Goal: Task Accomplishment & Management: Complete application form

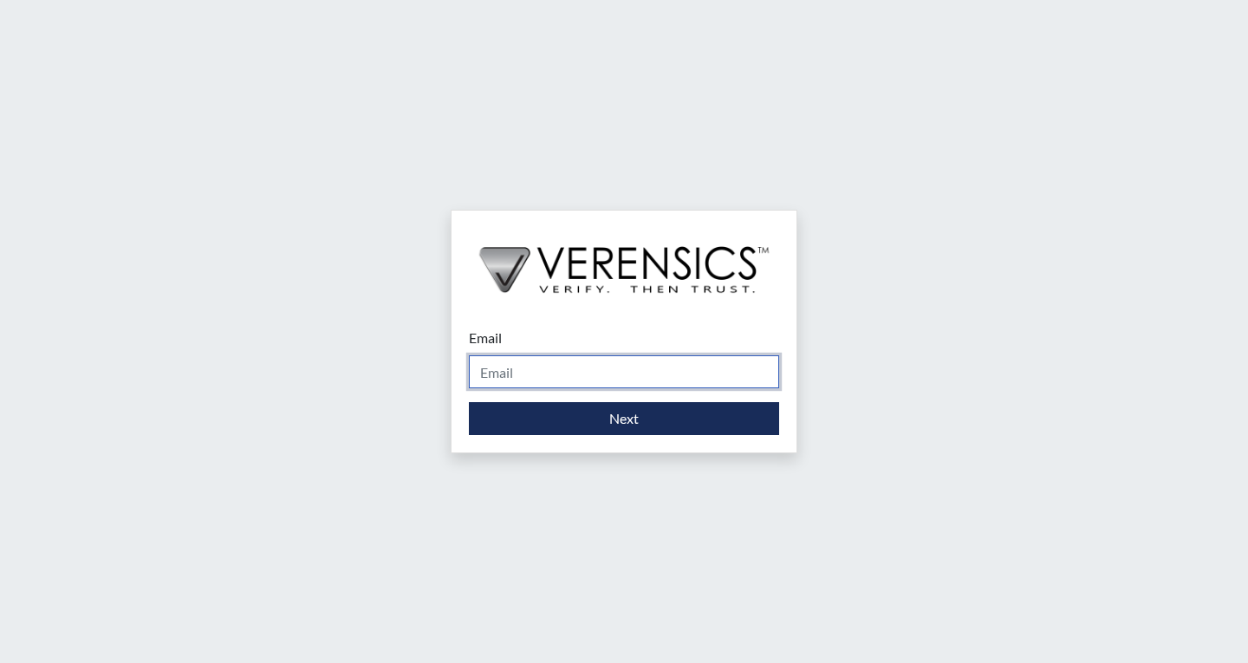
click at [591, 377] on input "Email" at bounding box center [624, 371] width 310 height 33
type input "[PERSON_NAME][EMAIL_ADDRESS][PERSON_NAME][DOMAIN_NAME]"
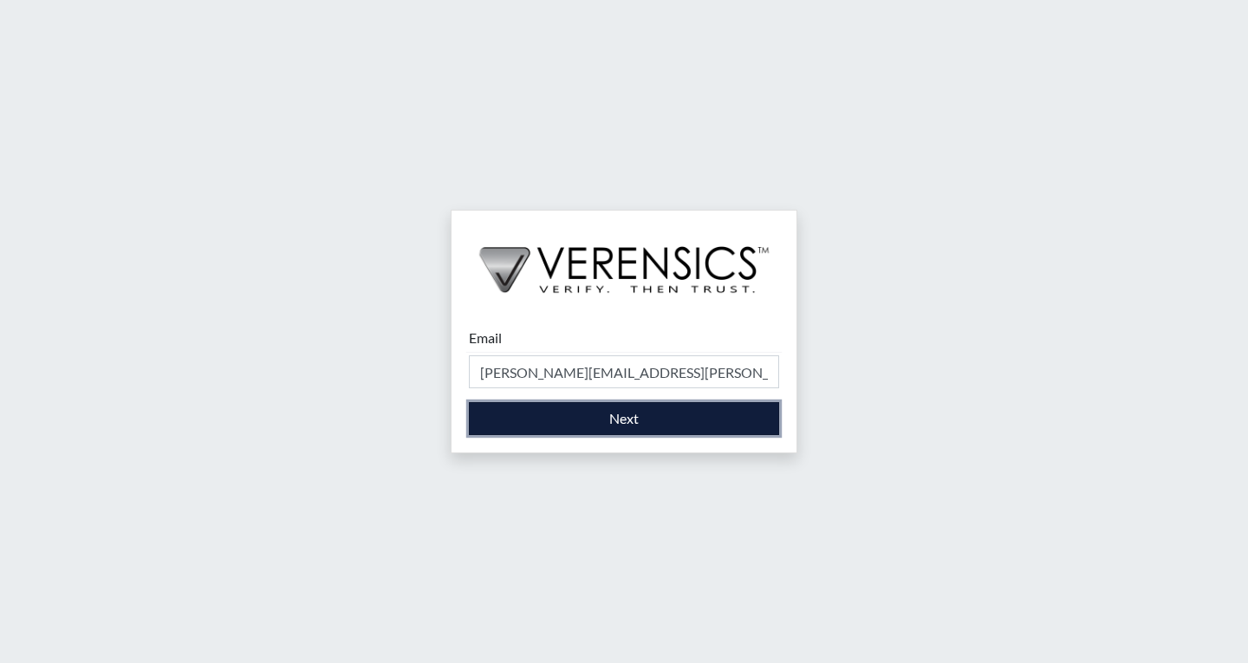
click at [570, 415] on button "Next" at bounding box center [624, 418] width 310 height 33
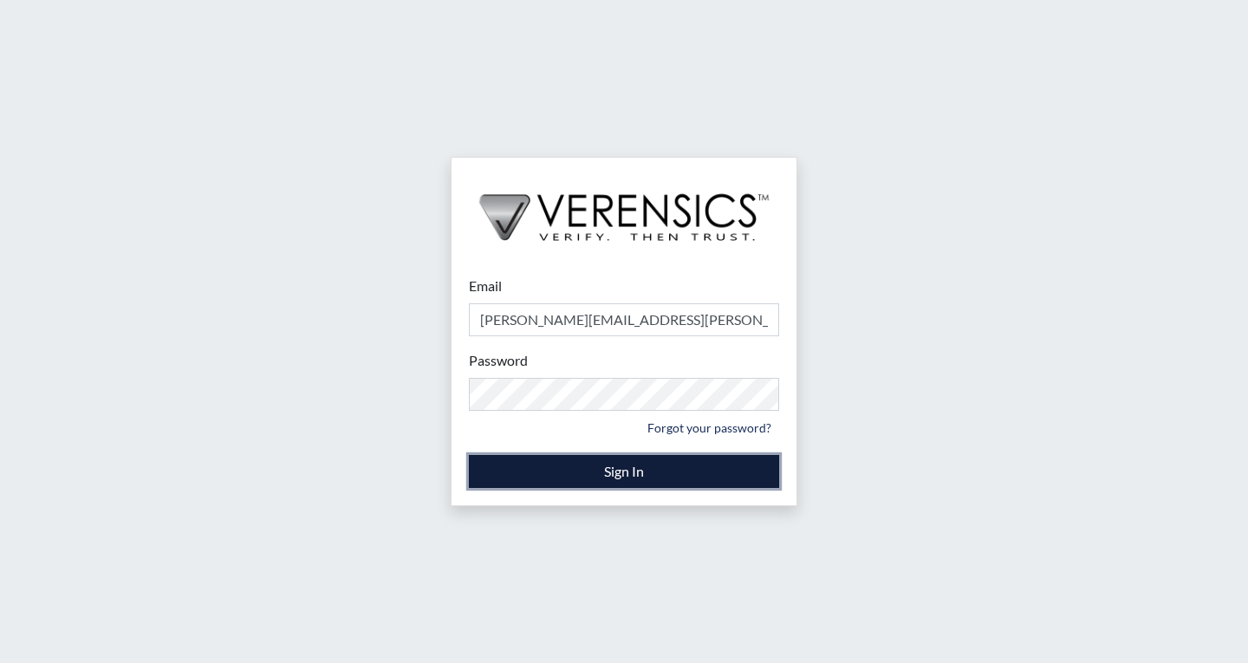
click at [513, 470] on button "Sign In" at bounding box center [624, 471] width 310 height 33
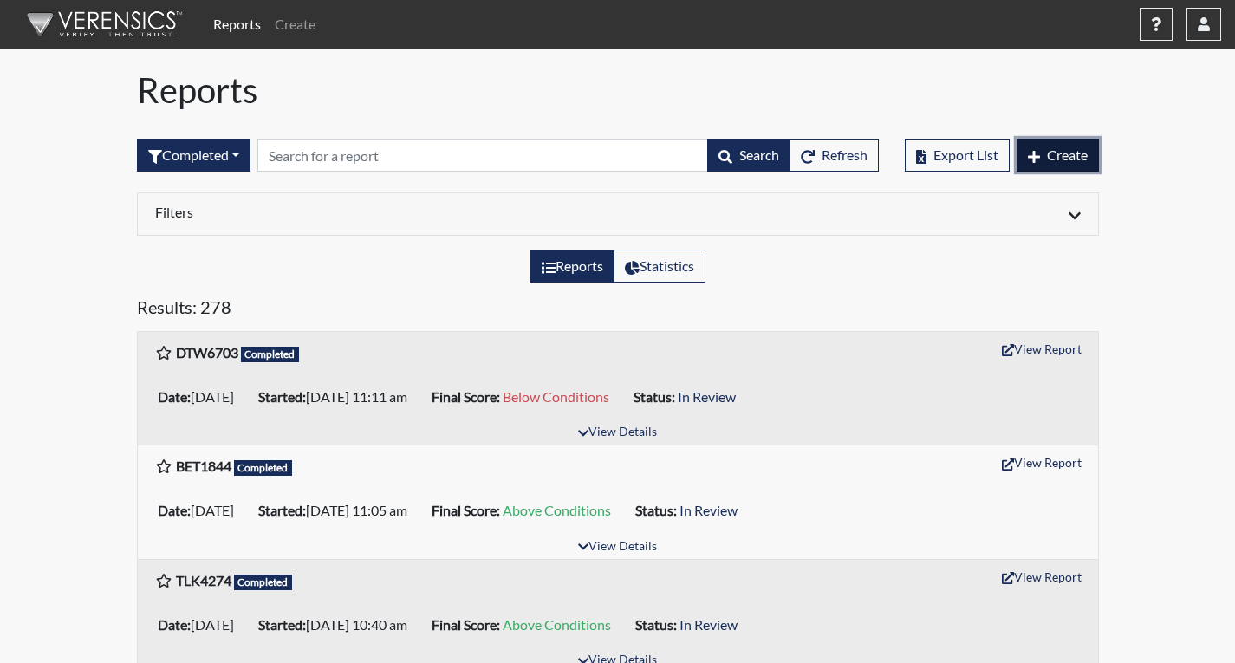
click at [1061, 158] on span "Create" at bounding box center [1067, 154] width 41 height 16
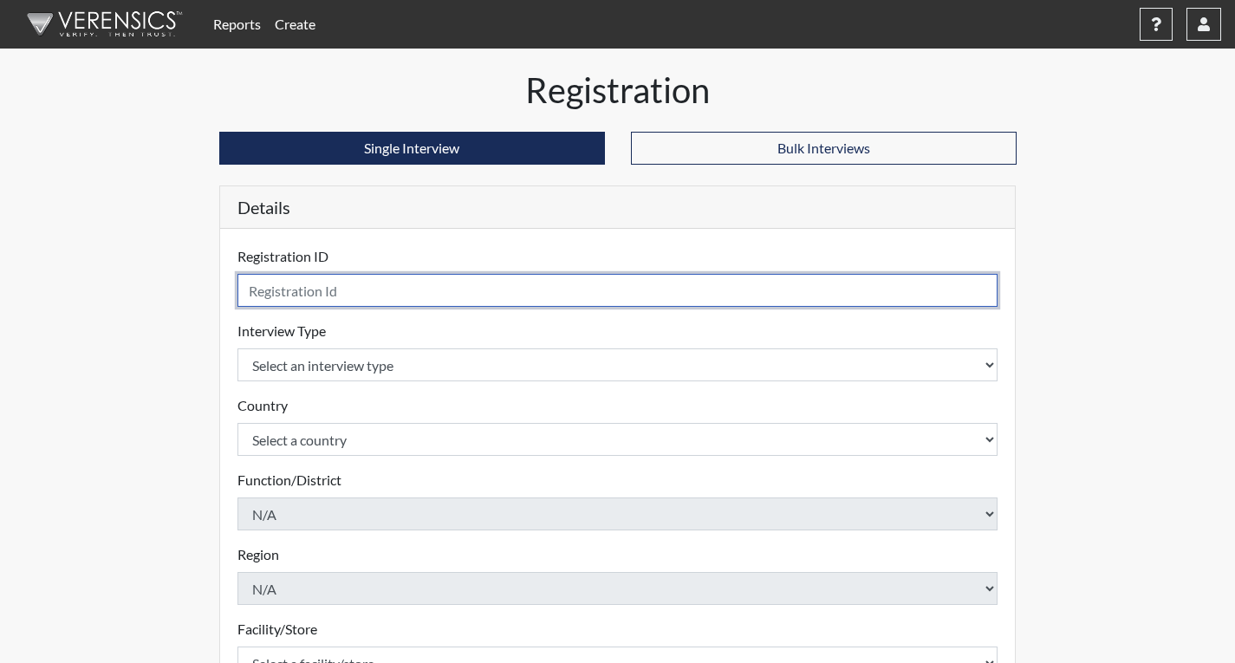
click at [380, 292] on input "text" at bounding box center [617, 290] width 761 height 33
type input "ANR8487"
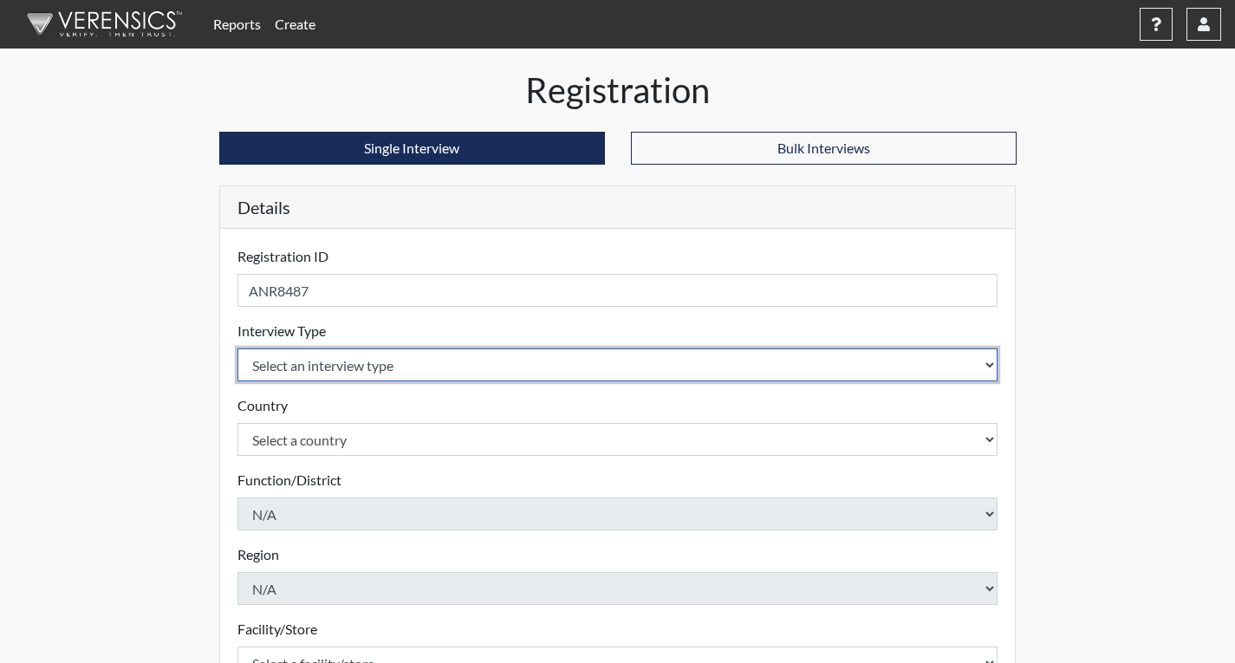
click at [359, 366] on select "Select an interview type Corrections Pre-Employment" at bounding box center [617, 364] width 761 height 33
select select "ff733e93-e1bf-11ea-9c9f-0eff0cf7eb8f"
click at [237, 348] on select "Select an interview type Corrections Pre-Employment" at bounding box center [617, 364] width 761 height 33
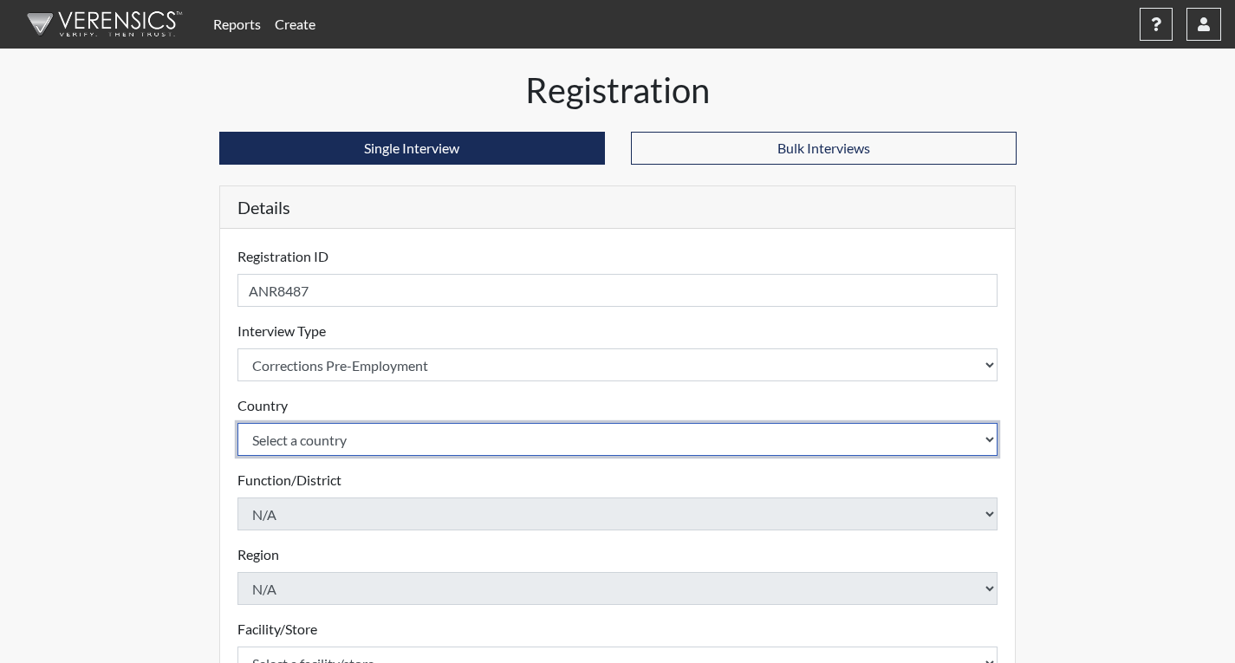
click at [347, 445] on select "Select a country [GEOGRAPHIC_DATA] [GEOGRAPHIC_DATA]" at bounding box center [617, 439] width 761 height 33
select select "united-states-of-[GEOGRAPHIC_DATA]"
click at [237, 423] on select "Select a country [GEOGRAPHIC_DATA] [GEOGRAPHIC_DATA]" at bounding box center [617, 439] width 761 height 33
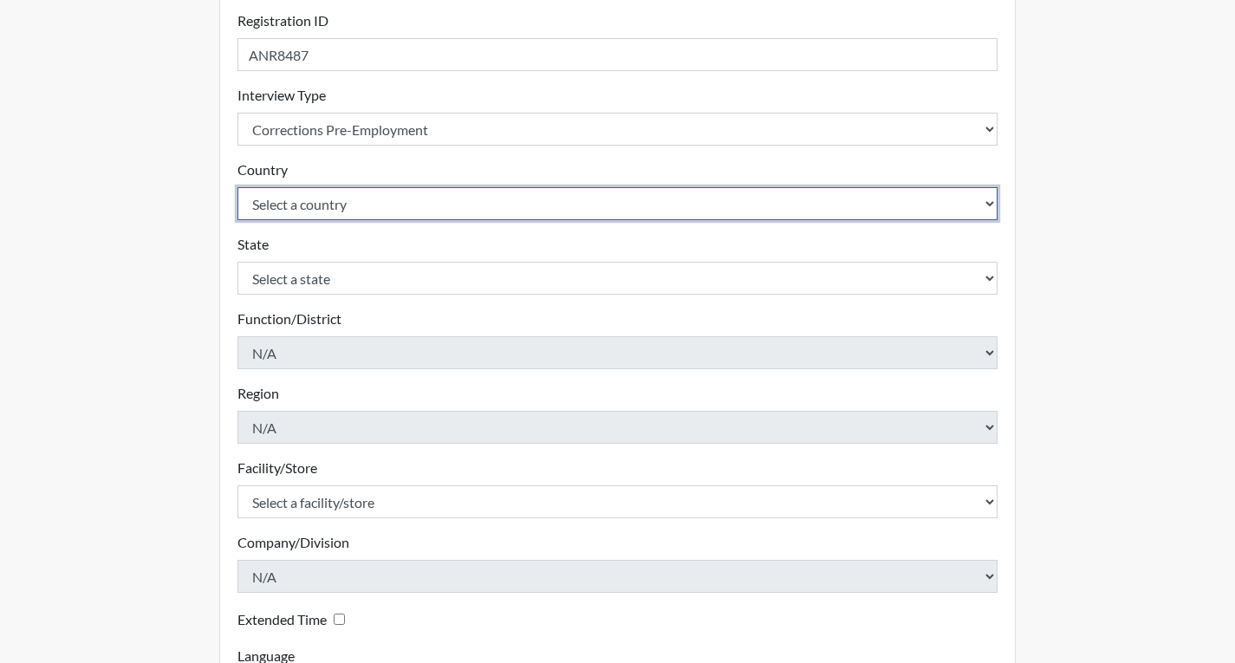
scroll to position [347, 0]
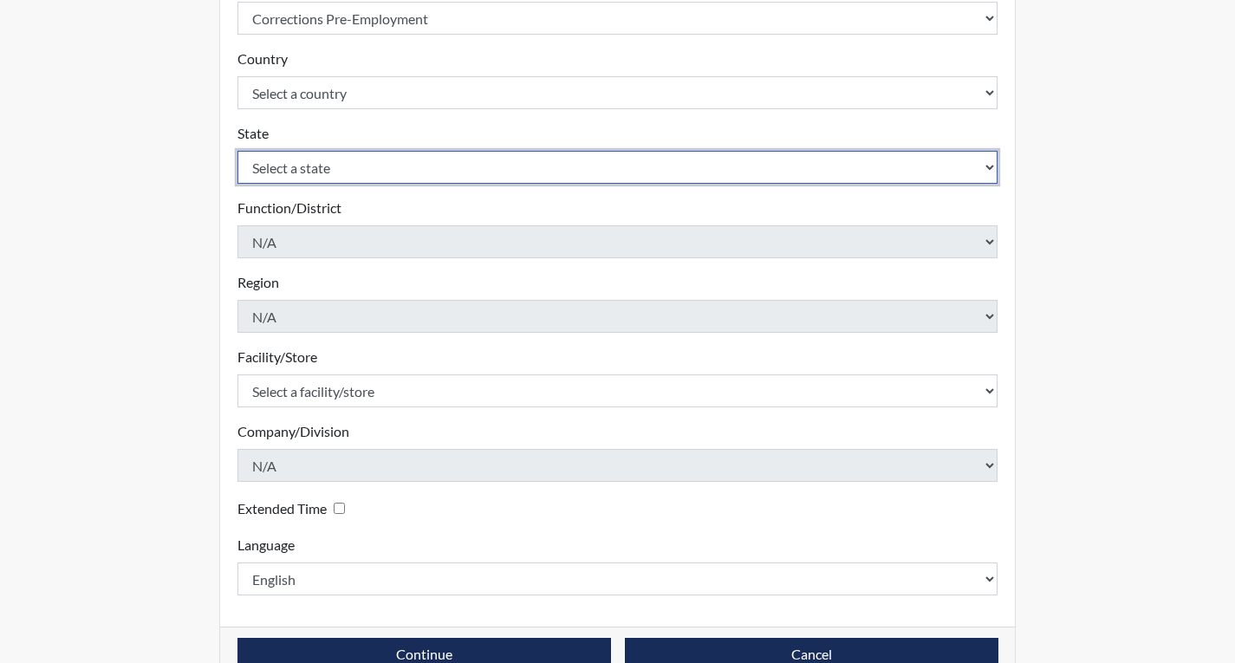
click at [334, 170] on select "Select a state [US_STATE] [US_STATE] [US_STATE] [US_STATE] [US_STATE] [US_STATE…" at bounding box center [617, 167] width 761 height 33
select select "GA"
click at [237, 151] on select "Select a state [US_STATE] [US_STATE] [US_STATE] [US_STATE] [US_STATE] [US_STATE…" at bounding box center [617, 167] width 761 height 33
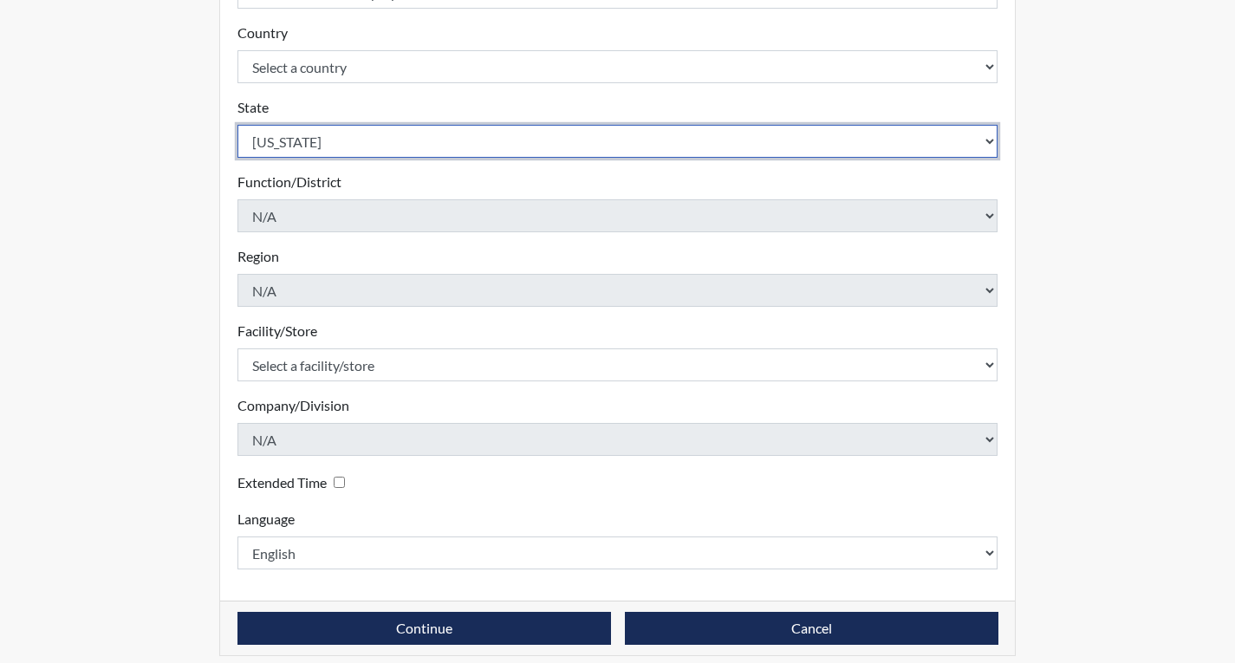
scroll to position [386, 0]
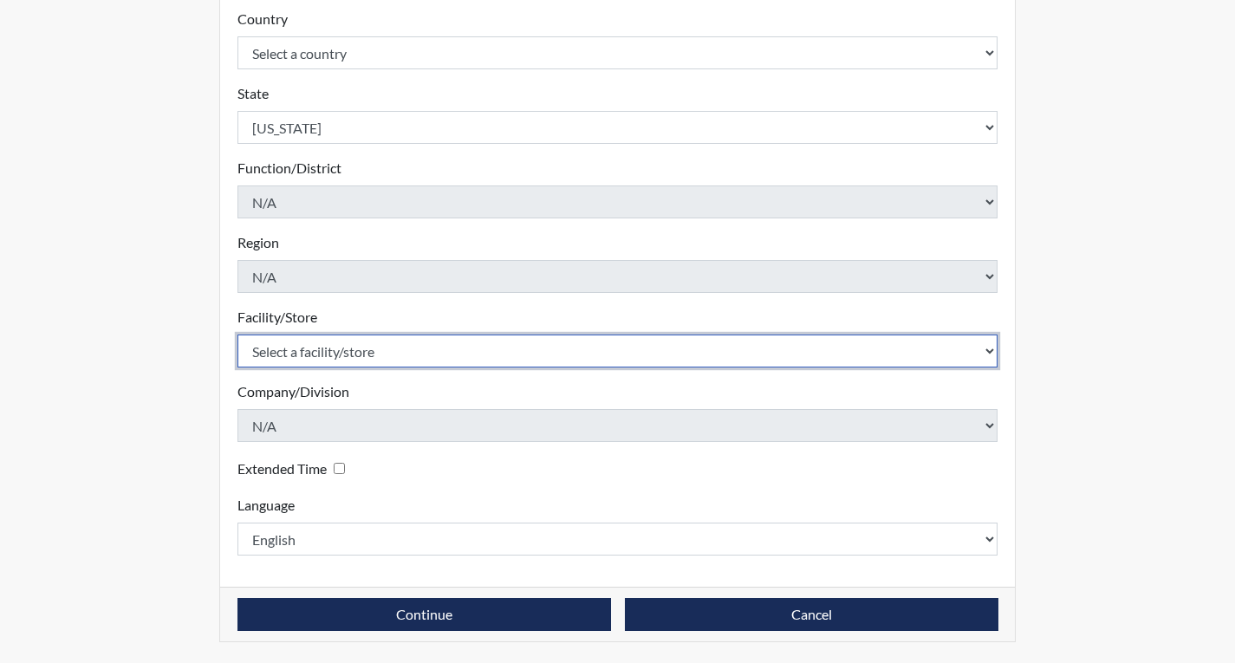
click at [305, 354] on select "Select a facility/store [PERSON_NAME]" at bounding box center [617, 350] width 761 height 33
select select "022d70d9-6788-4b21-95d9-d3ba1afe1ec8"
click at [237, 334] on select "Select a facility/store [PERSON_NAME]" at bounding box center [617, 350] width 761 height 33
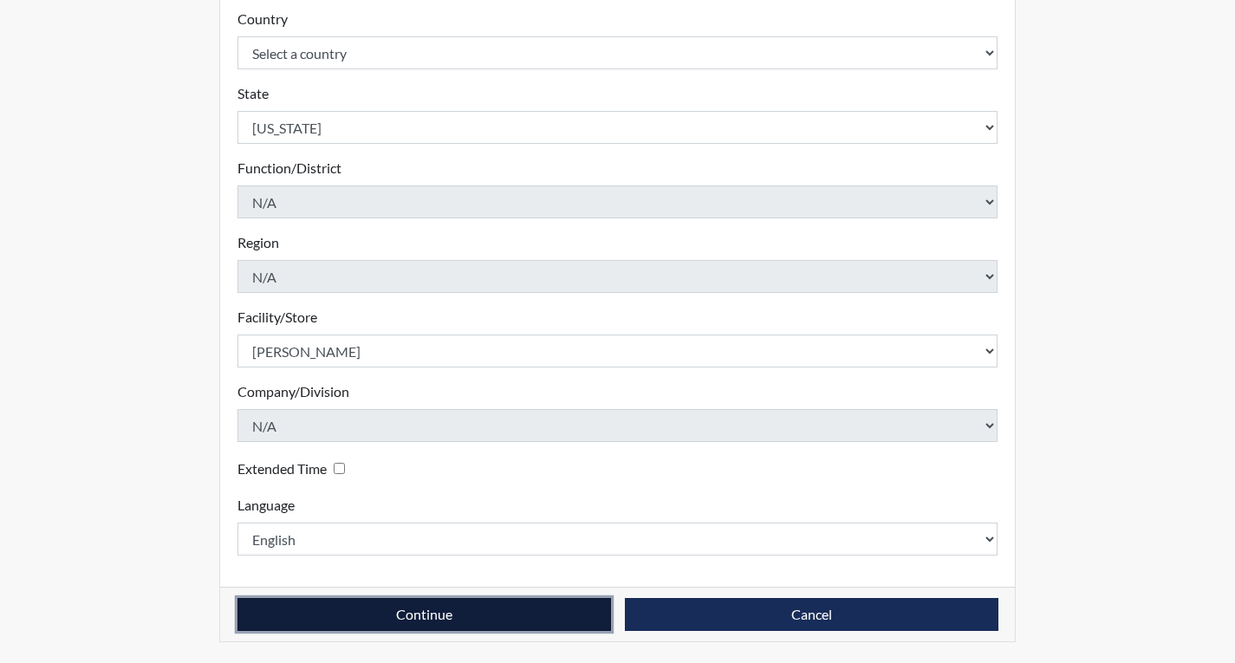
click at [425, 618] on button "Continue" at bounding box center [423, 614] width 373 height 33
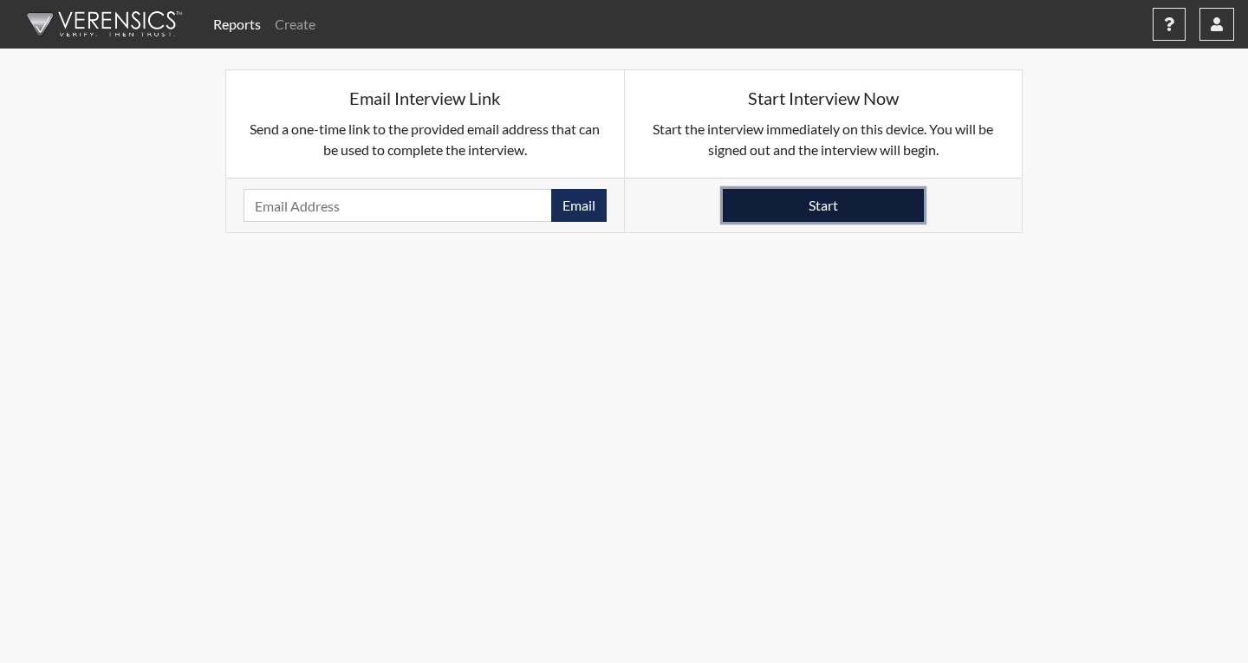
click at [789, 208] on button "Start" at bounding box center [823, 205] width 201 height 33
